Goal: Transaction & Acquisition: Purchase product/service

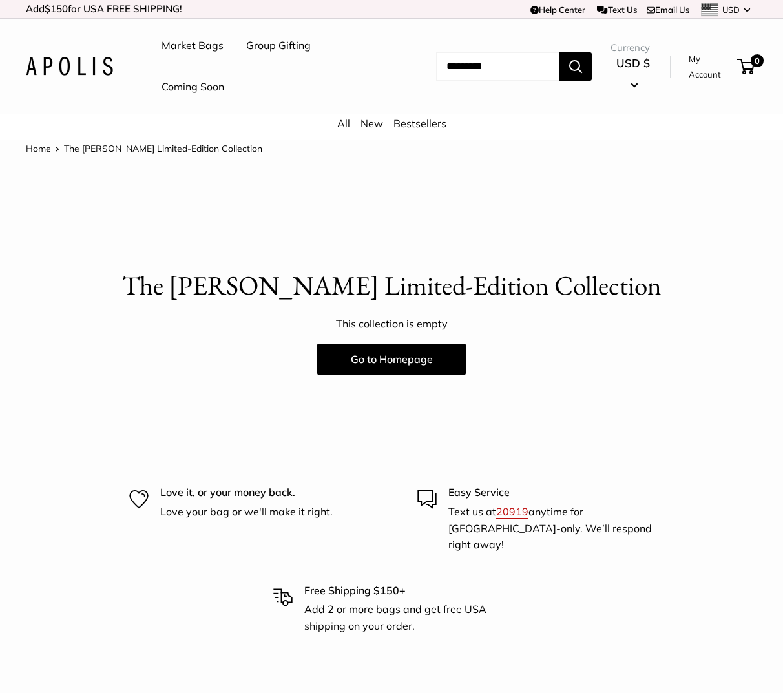
click at [69, 69] on img at bounding box center [69, 66] width 87 height 19
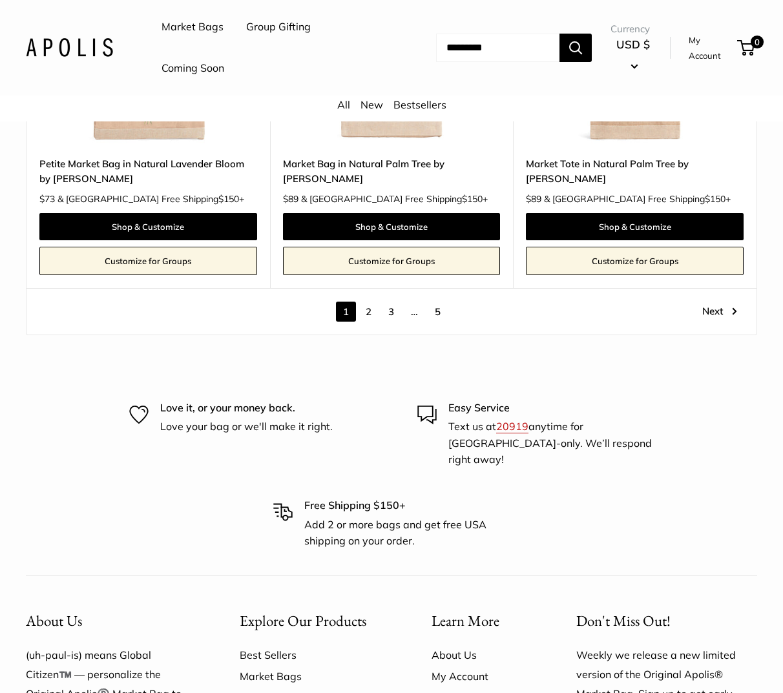
scroll to position [6717, 0]
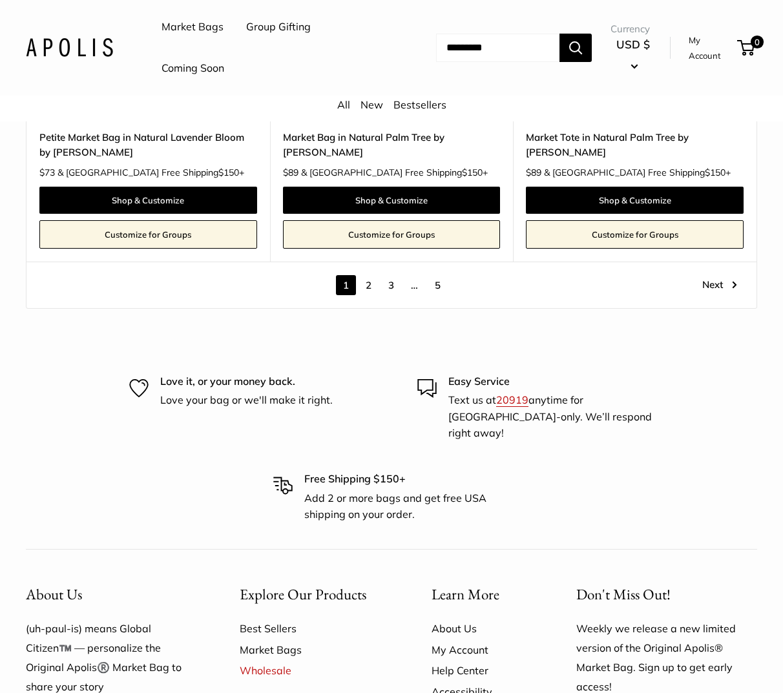
click at [366, 286] on link "2" at bounding box center [369, 285] width 20 height 20
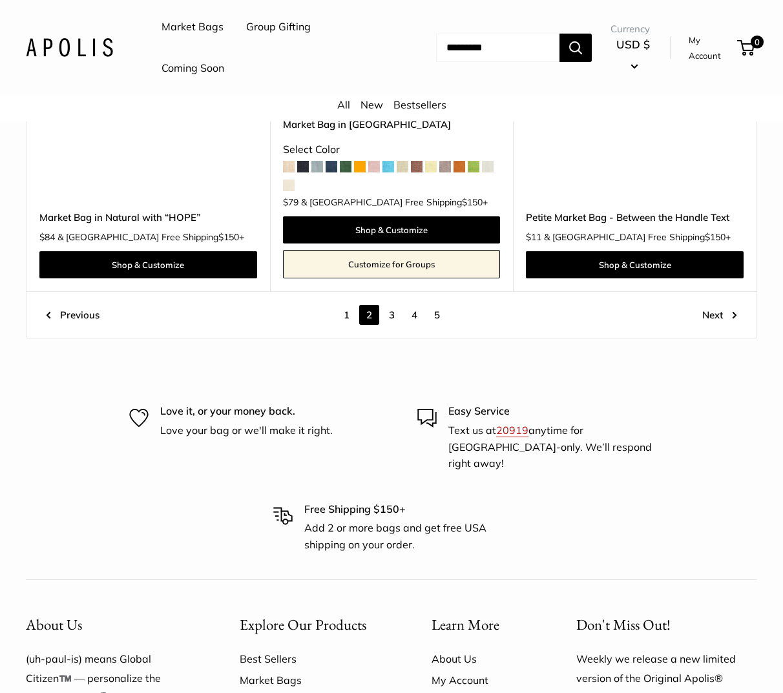
scroll to position [6337, 0]
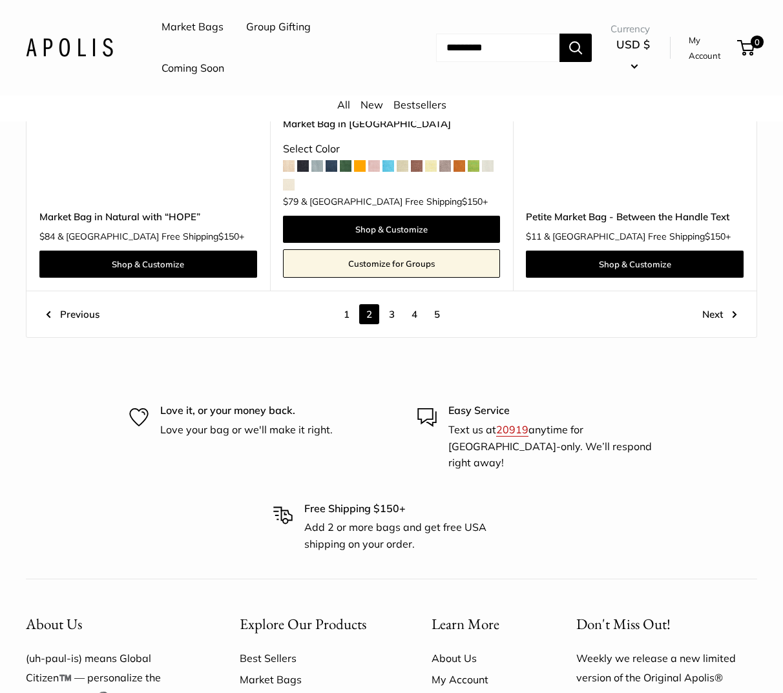
click at [391, 313] on link "3" at bounding box center [392, 314] width 20 height 20
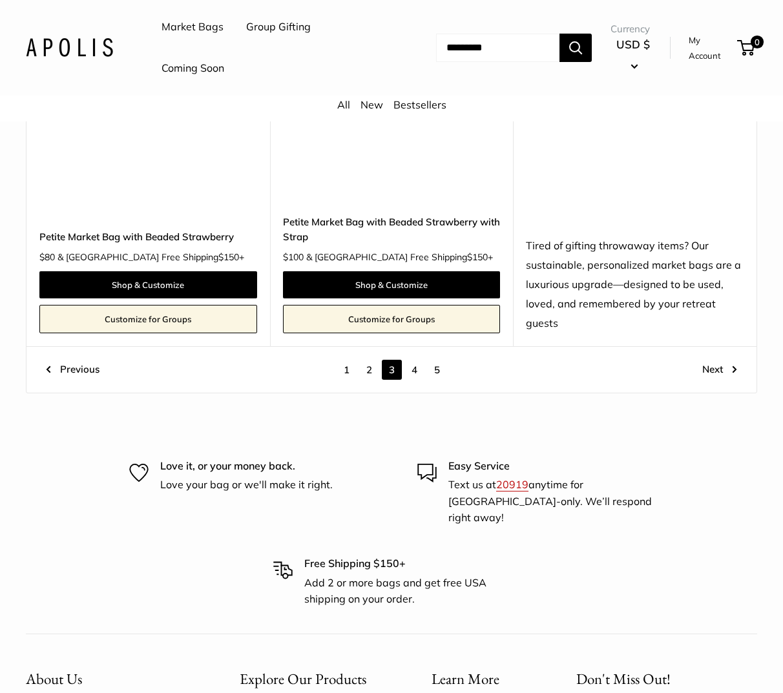
scroll to position [6452, 0]
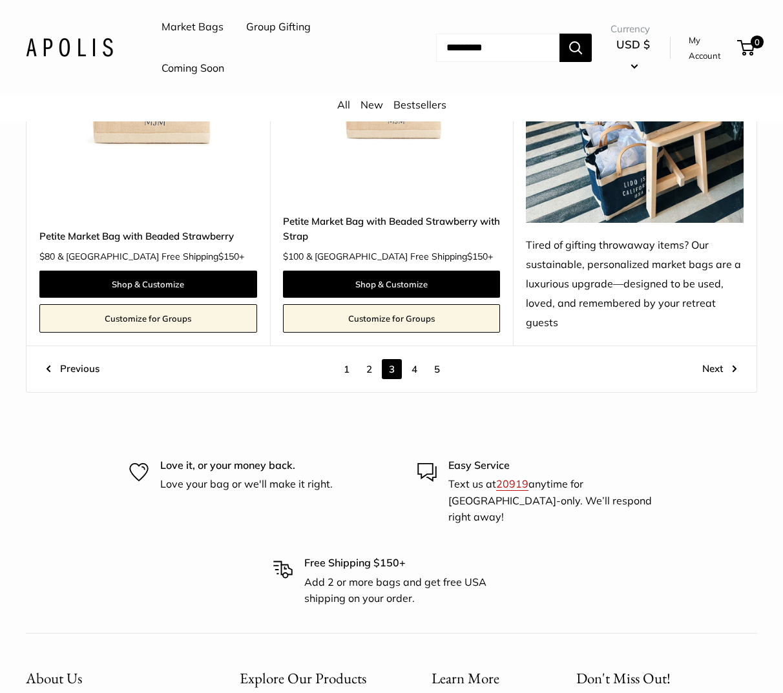
click at [418, 359] on link "4" at bounding box center [414, 369] width 20 height 20
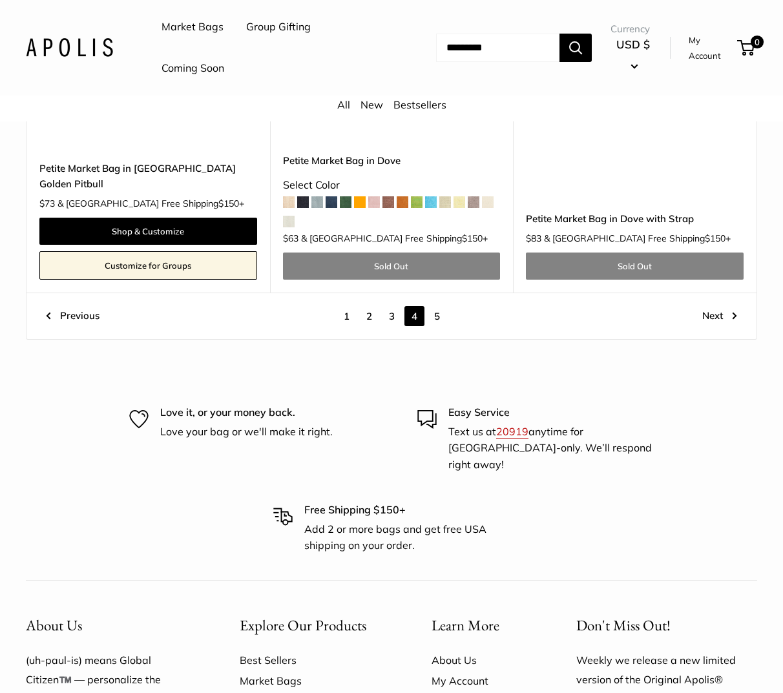
scroll to position [6552, 0]
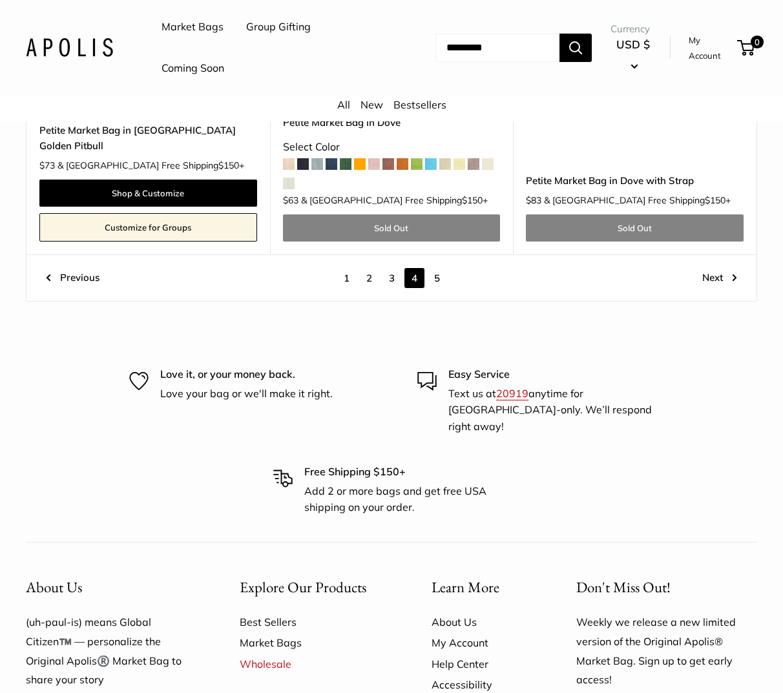
click at [437, 268] on link "5" at bounding box center [437, 278] width 20 height 20
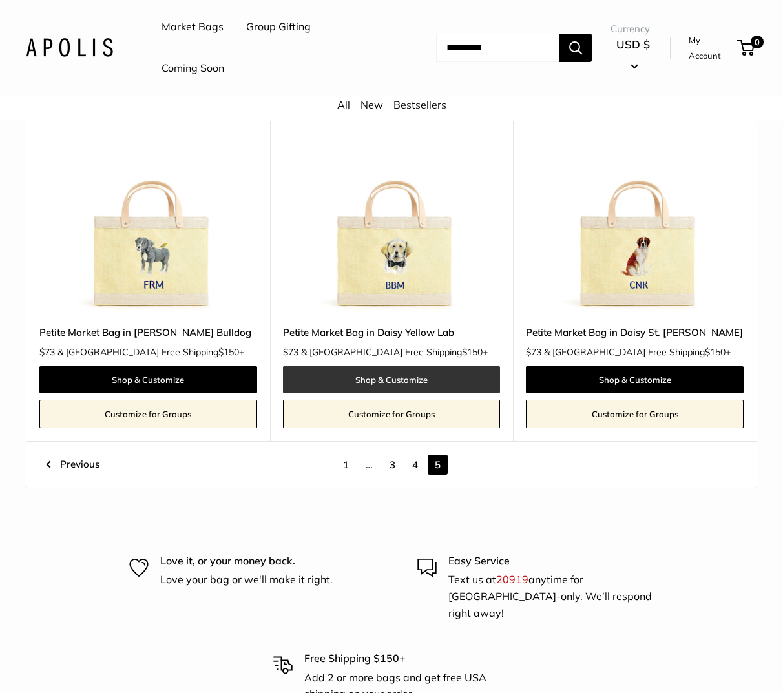
scroll to position [589, 0]
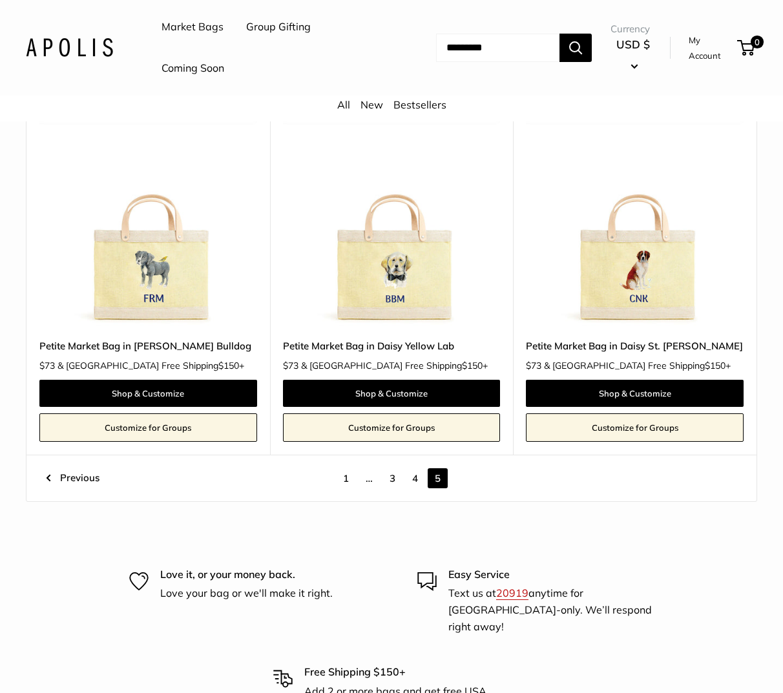
click at [347, 468] on link "1" at bounding box center [346, 478] width 20 height 20
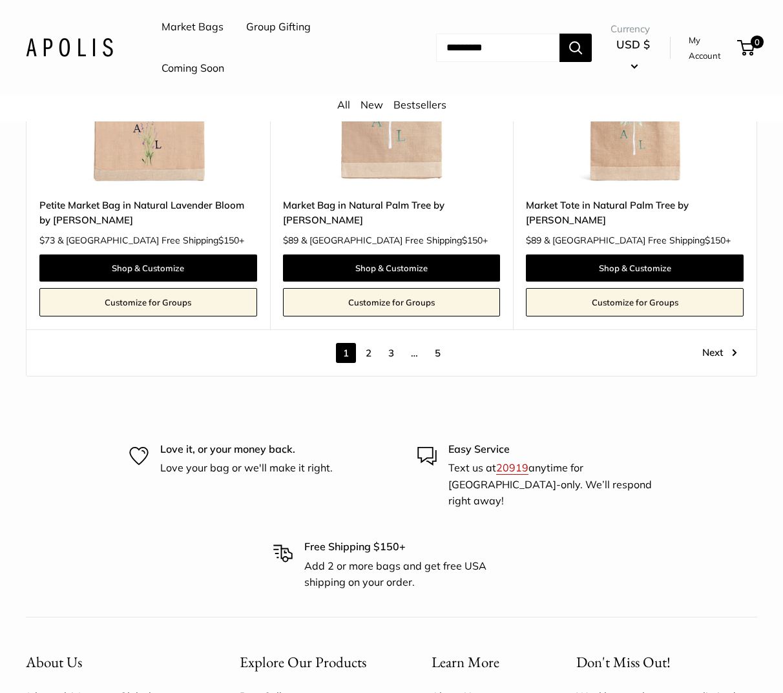
scroll to position [6651, 0]
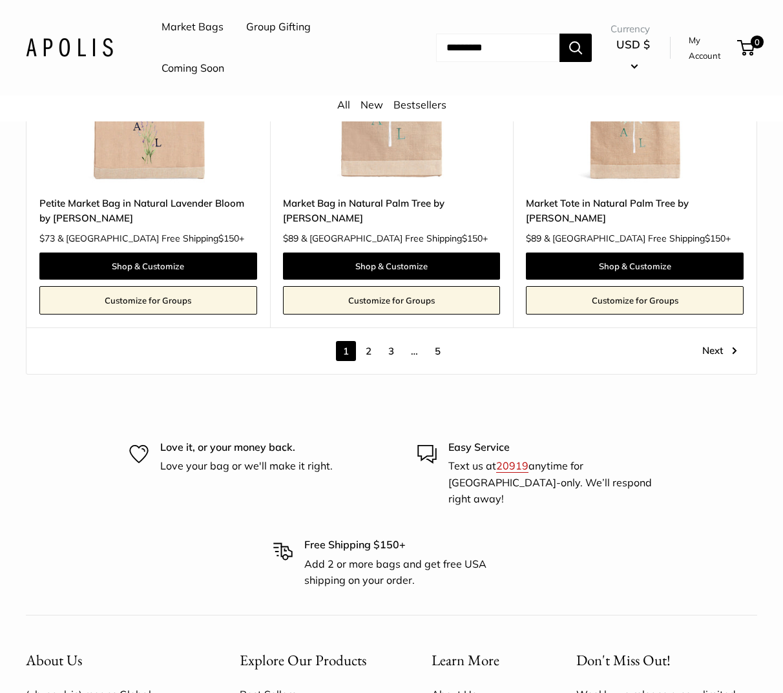
click at [369, 352] on link "2" at bounding box center [369, 351] width 20 height 20
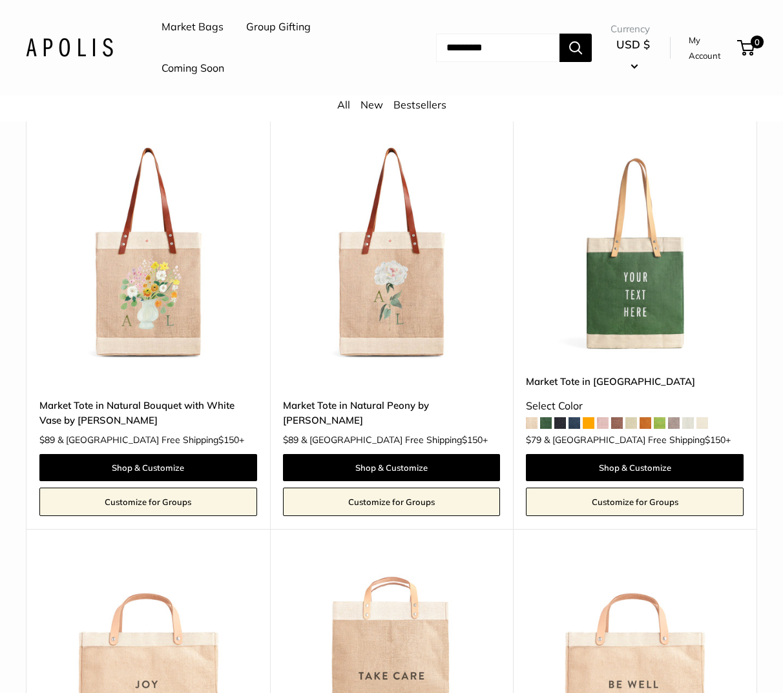
scroll to position [4318, 0]
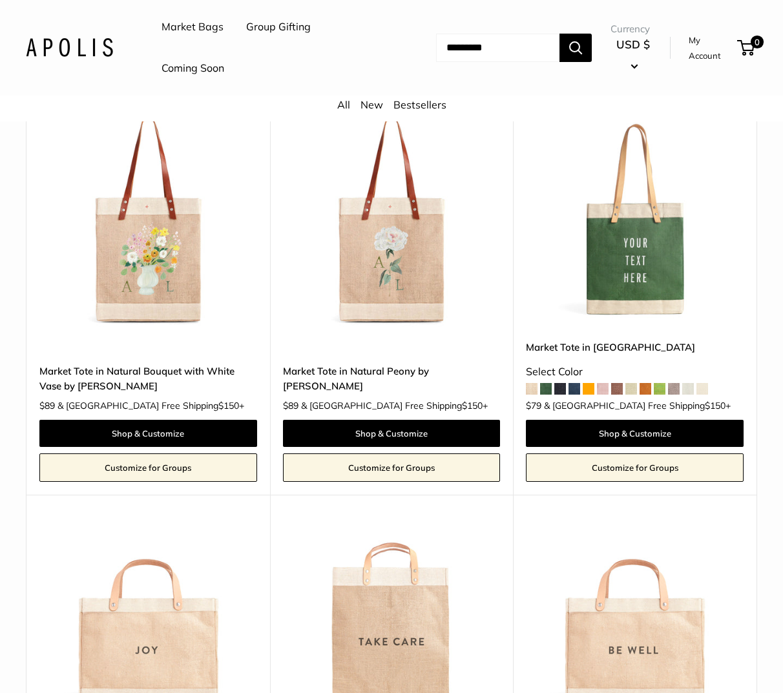
click at [0, 0] on img at bounding box center [0, 0] width 0 height 0
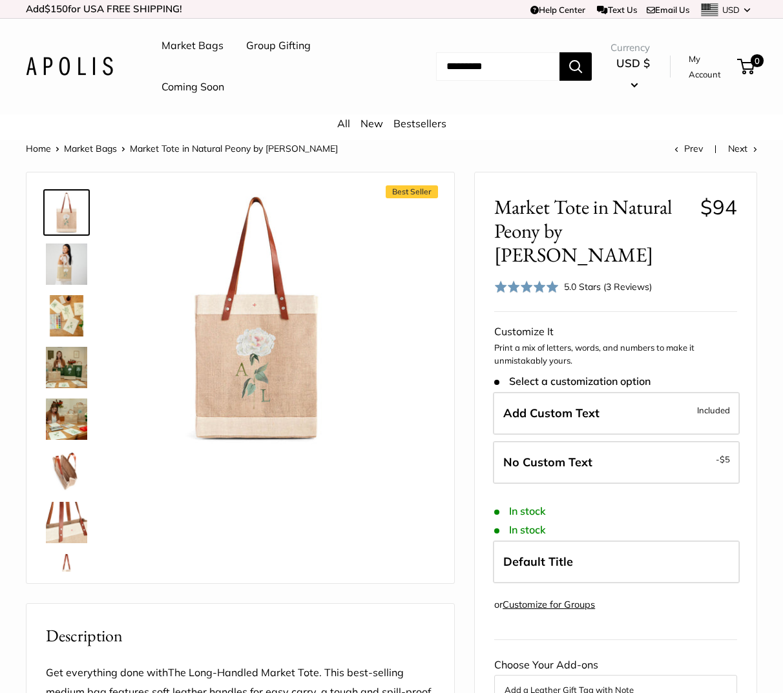
click at [59, 269] on img at bounding box center [66, 264] width 41 height 41
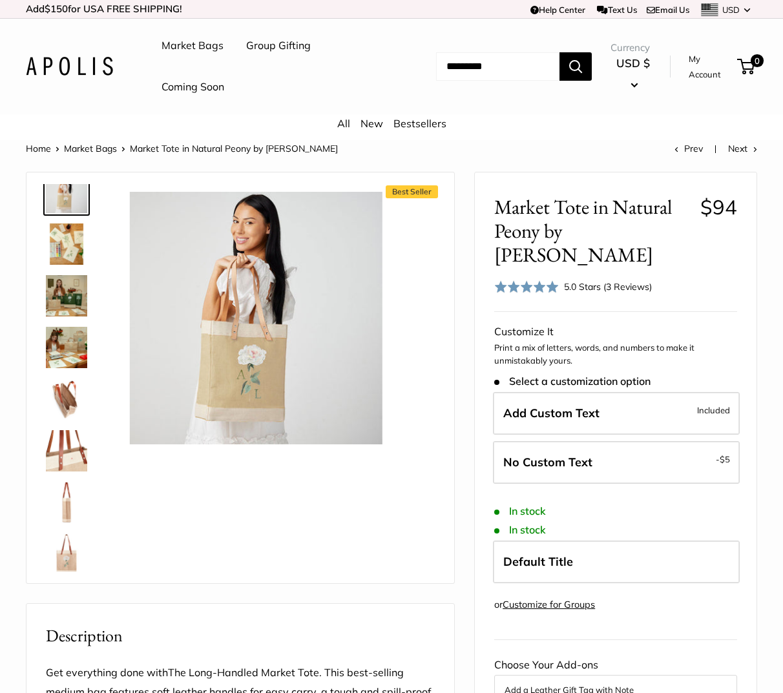
scroll to position [83, 0]
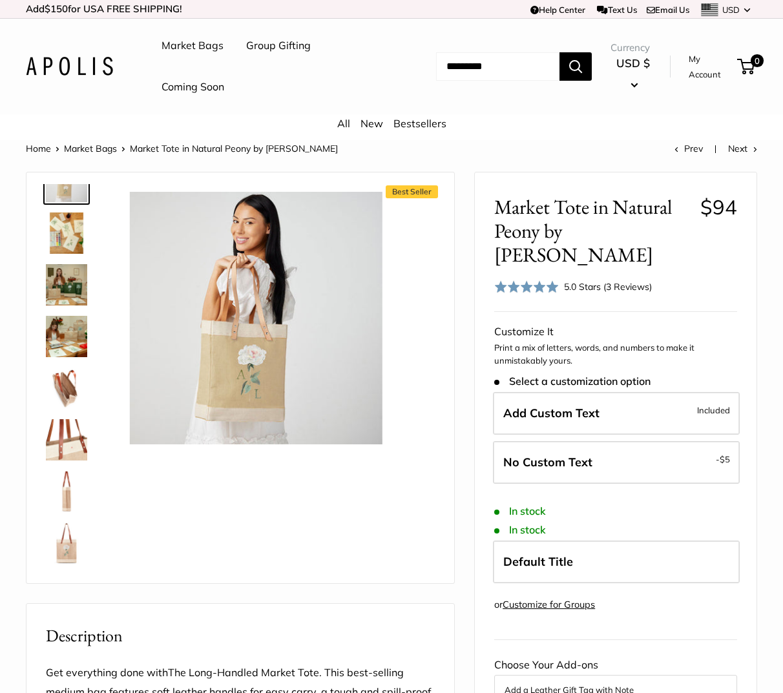
click at [66, 501] on img at bounding box center [66, 491] width 41 height 41
